Goal: Navigation & Orientation: Find specific page/section

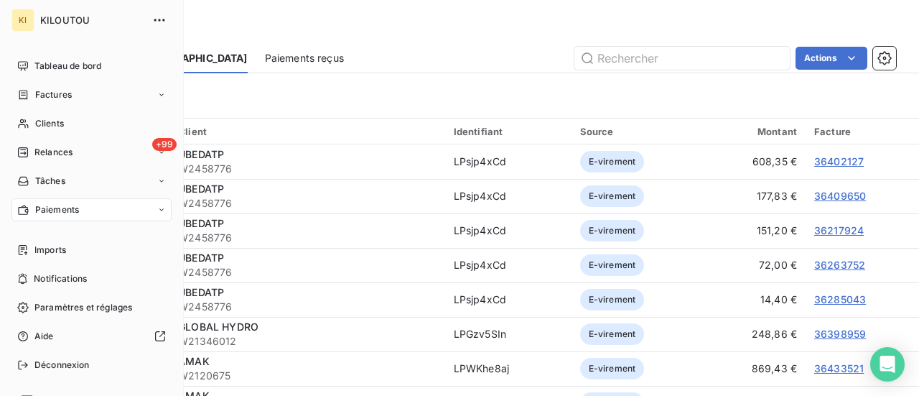
click at [95, 212] on div "Paiements" at bounding box center [91, 209] width 160 height 23
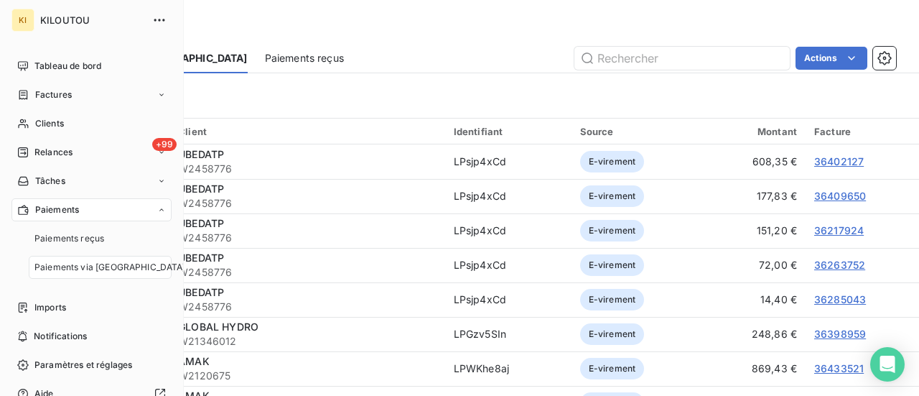
click at [88, 262] on span "Paiements via [GEOGRAPHIC_DATA]" at bounding box center [109, 267] width 151 height 13
click at [95, 240] on span "Paiements reçus" at bounding box center [69, 238] width 70 height 13
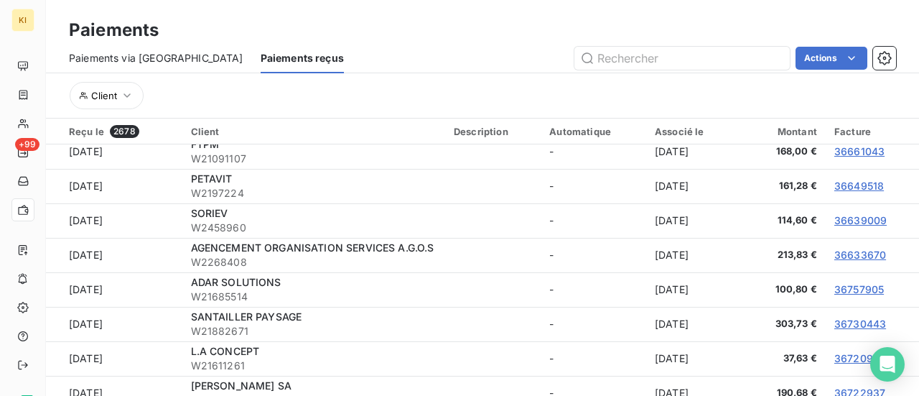
scroll to position [2835, 0]
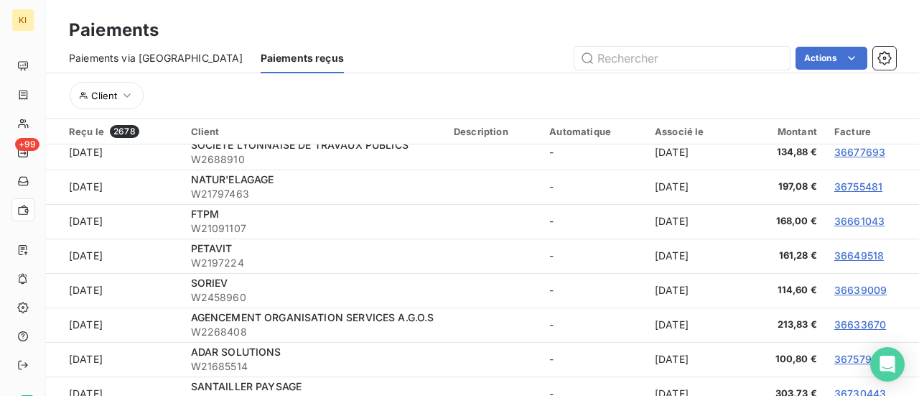
click at [679, 126] on div "Associé le" at bounding box center [695, 131] width 80 height 11
click at [689, 131] on div "Associé le" at bounding box center [695, 131] width 80 height 11
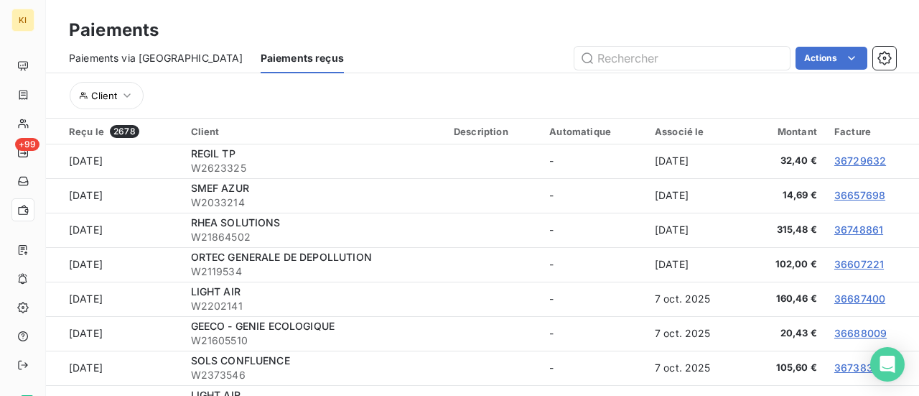
scroll to position [538, 0]
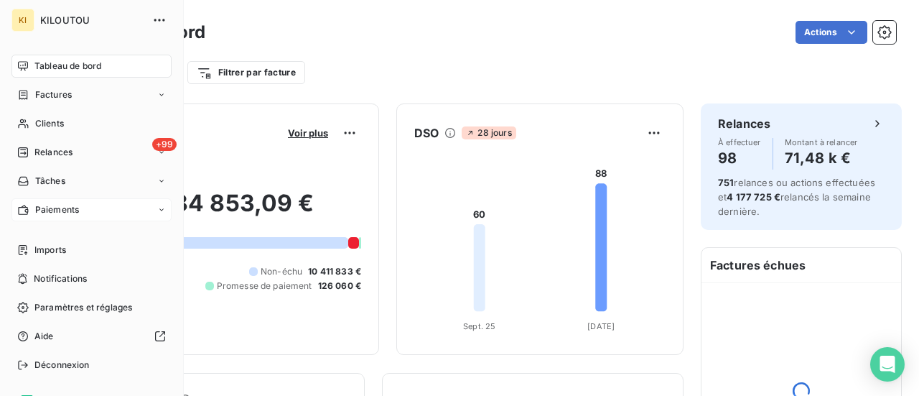
click at [75, 212] on span "Paiements" at bounding box center [57, 209] width 44 height 13
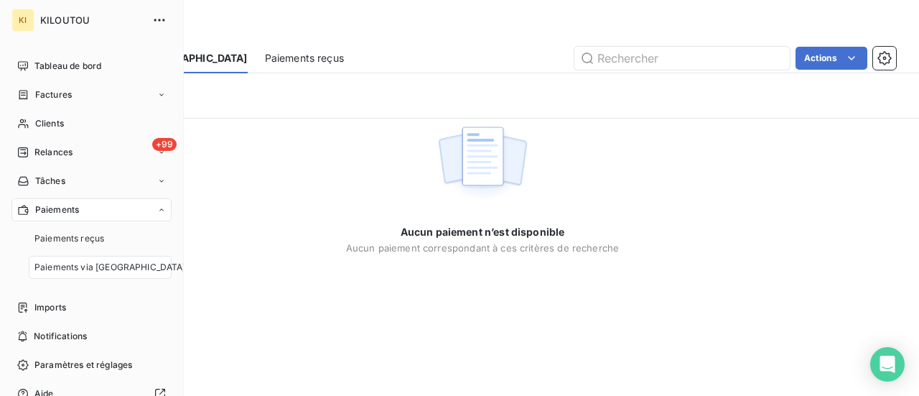
click at [116, 268] on span "Paiements via [GEOGRAPHIC_DATA]" at bounding box center [109, 267] width 151 height 13
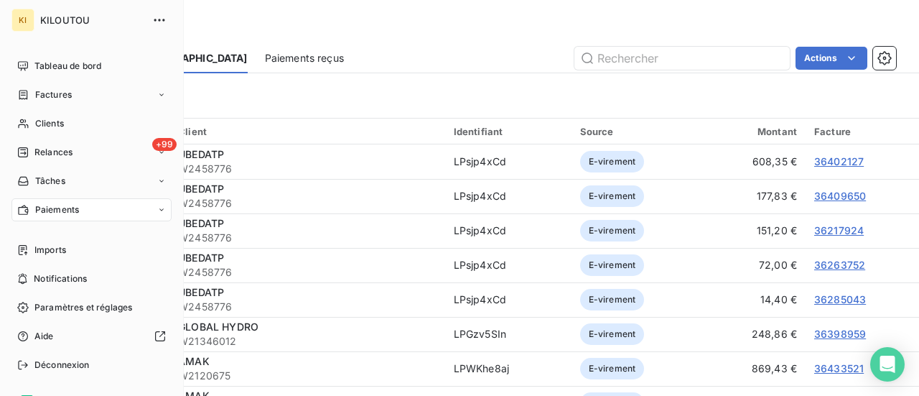
click at [134, 210] on div "Paiements" at bounding box center [91, 209] width 160 height 23
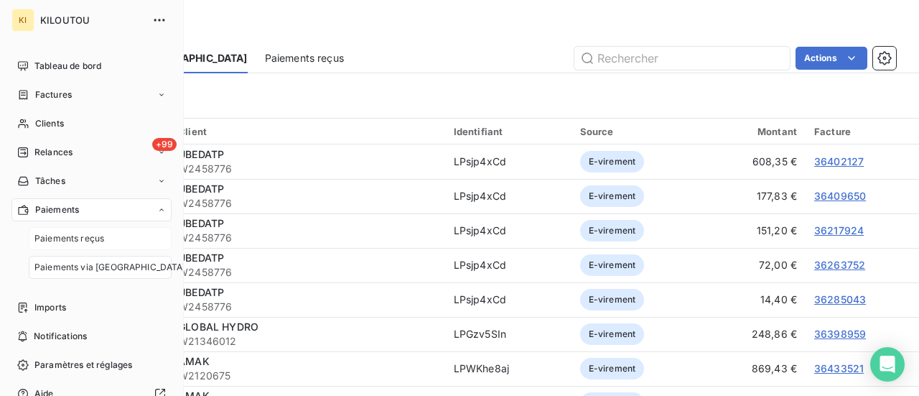
click at [91, 243] on span "Paiements reçus" at bounding box center [69, 238] width 70 height 13
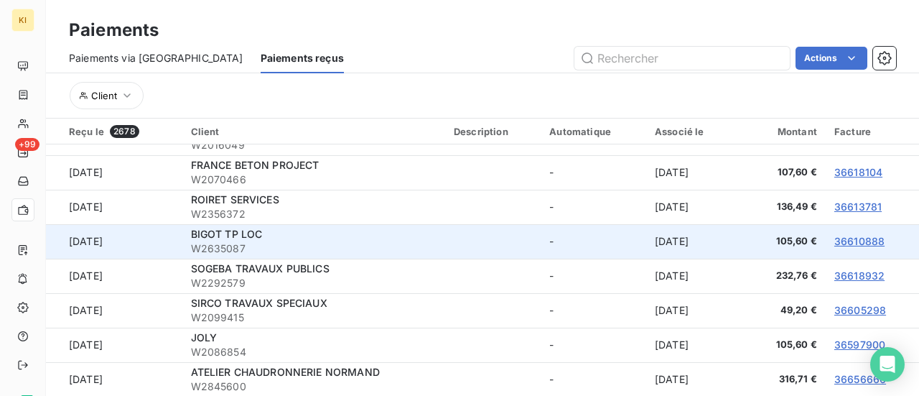
scroll to position [53, 0]
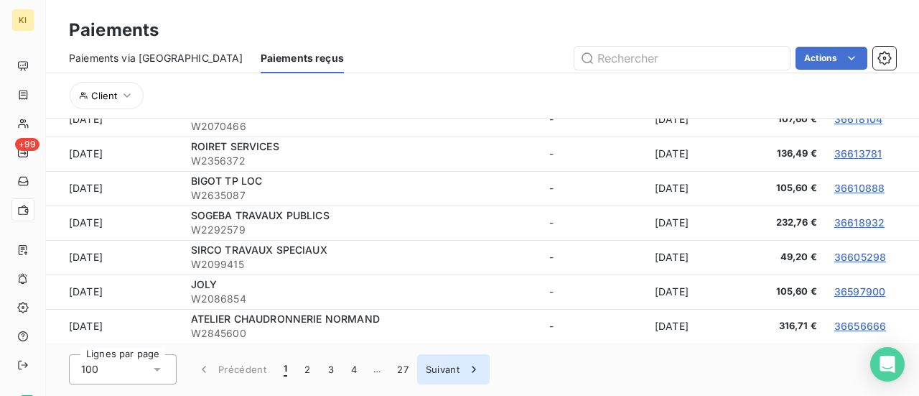
click at [307, 371] on button "2" at bounding box center [307, 369] width 23 height 30
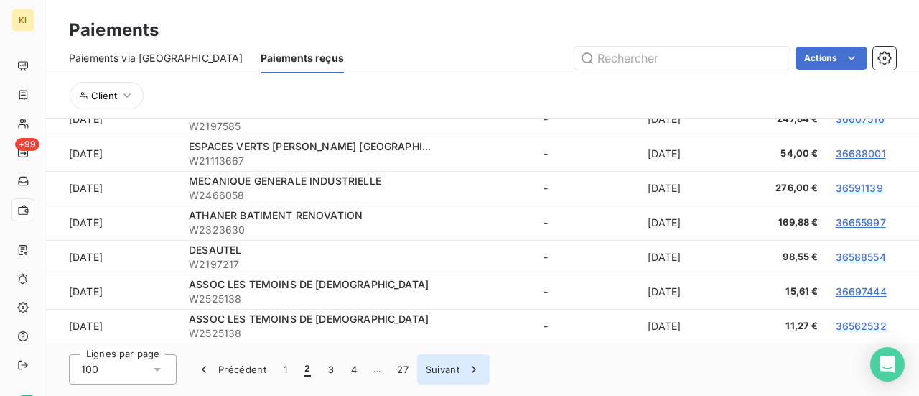
scroll to position [3194, 0]
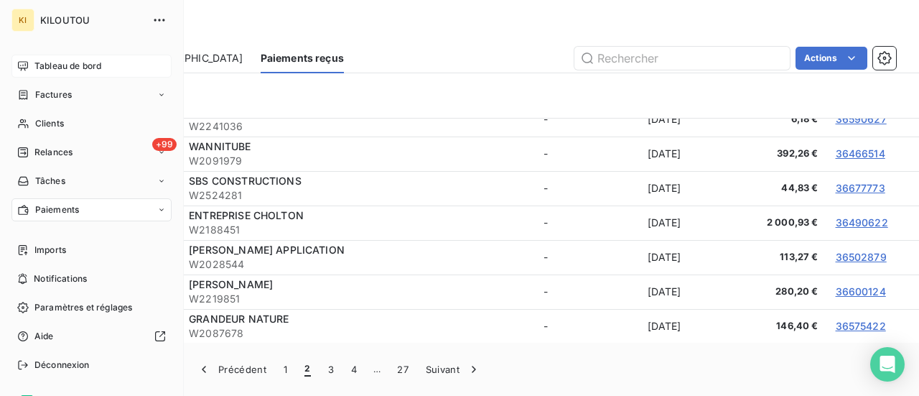
click at [47, 67] on span "Tableau de bord" at bounding box center [67, 66] width 67 height 13
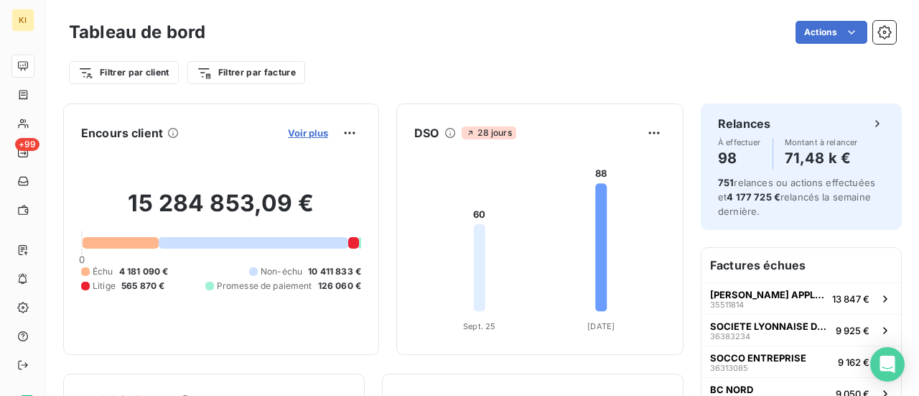
click at [307, 137] on span "Voir plus" at bounding box center [308, 132] width 40 height 11
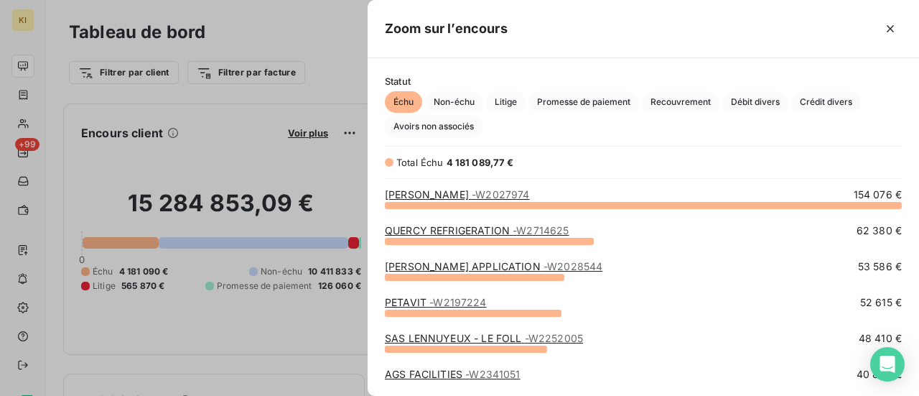
scroll to position [180, 540]
click at [273, 154] on div at bounding box center [459, 198] width 919 height 396
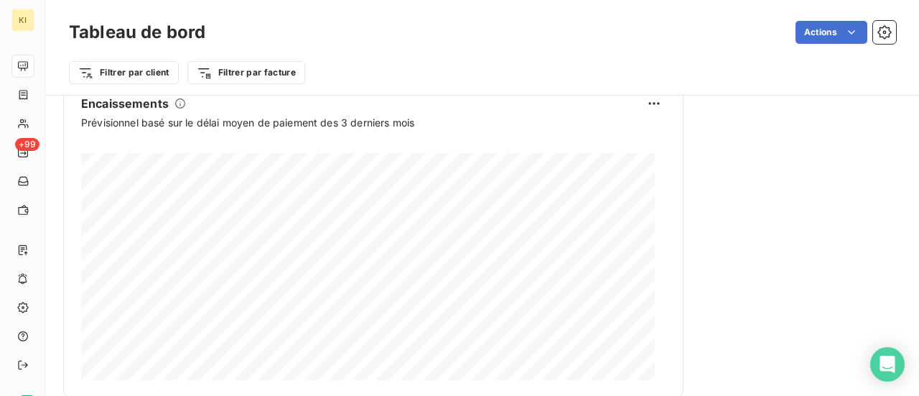
scroll to position [1003, 0]
